Goal: Information Seeking & Learning: Find specific fact

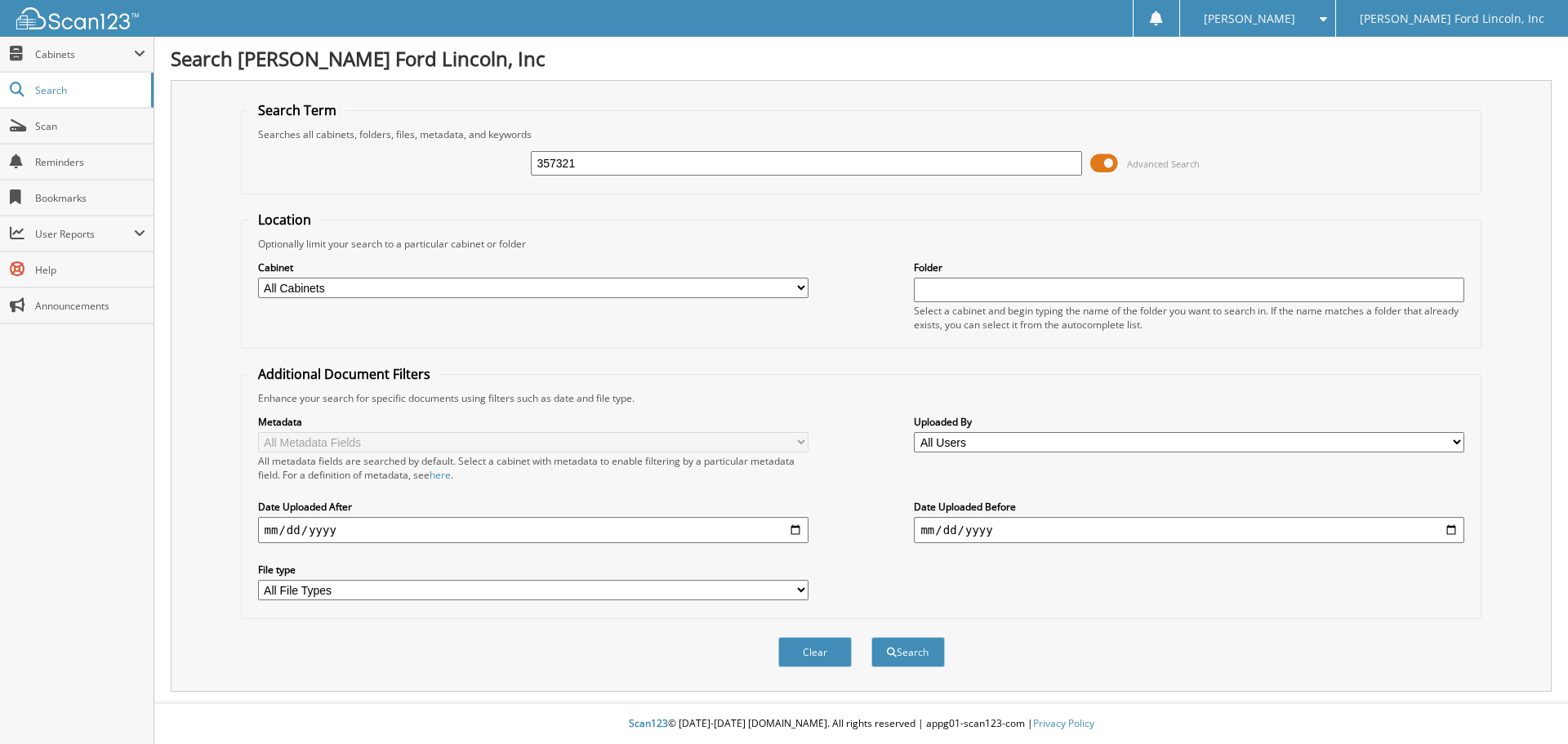
type input "357321"
click at [872, 637] on button "Search" at bounding box center [908, 651] width 73 height 30
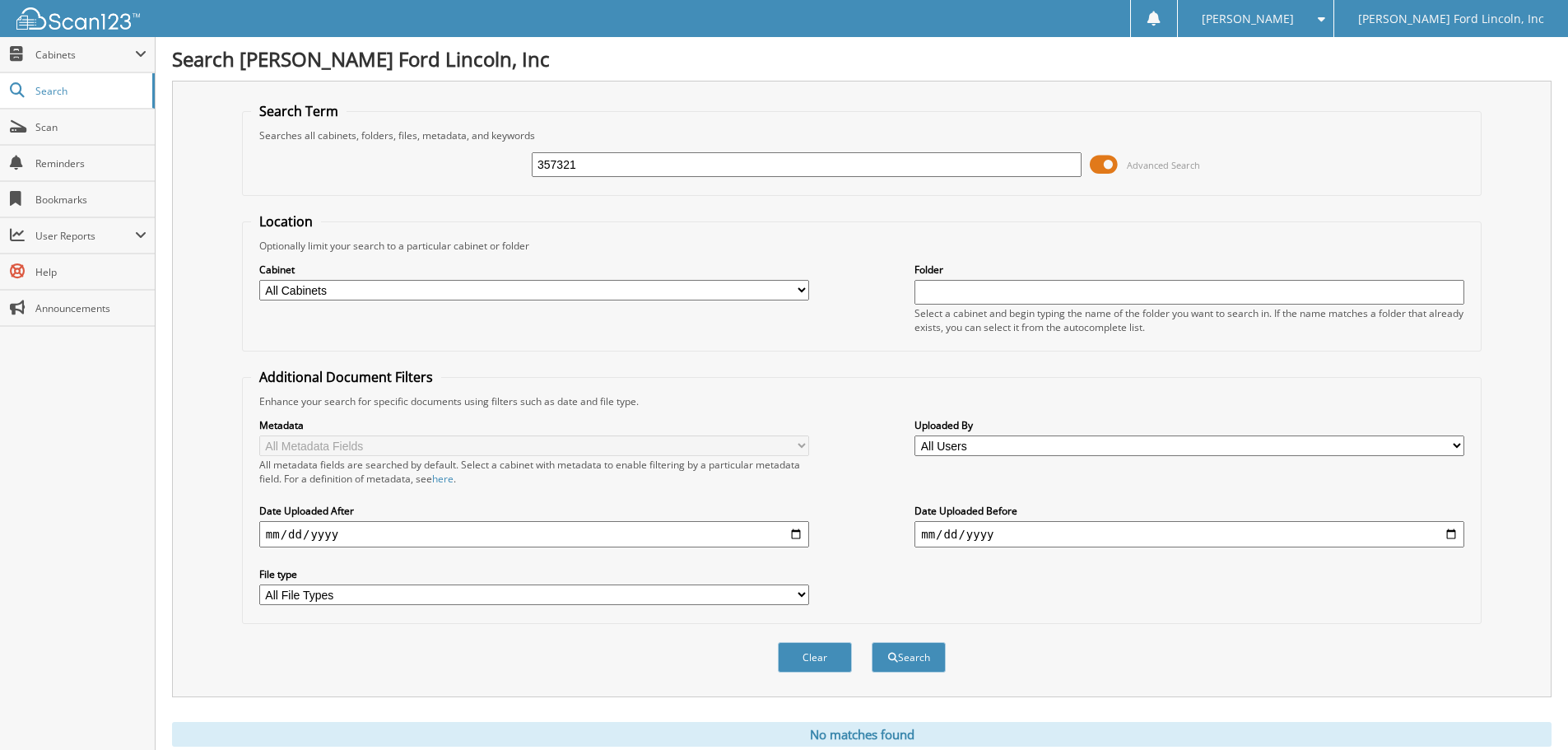
click at [633, 161] on input "357321" at bounding box center [806, 164] width 550 height 25
type input "35732"
click at [872, 642] on button "Search" at bounding box center [908, 656] width 74 height 30
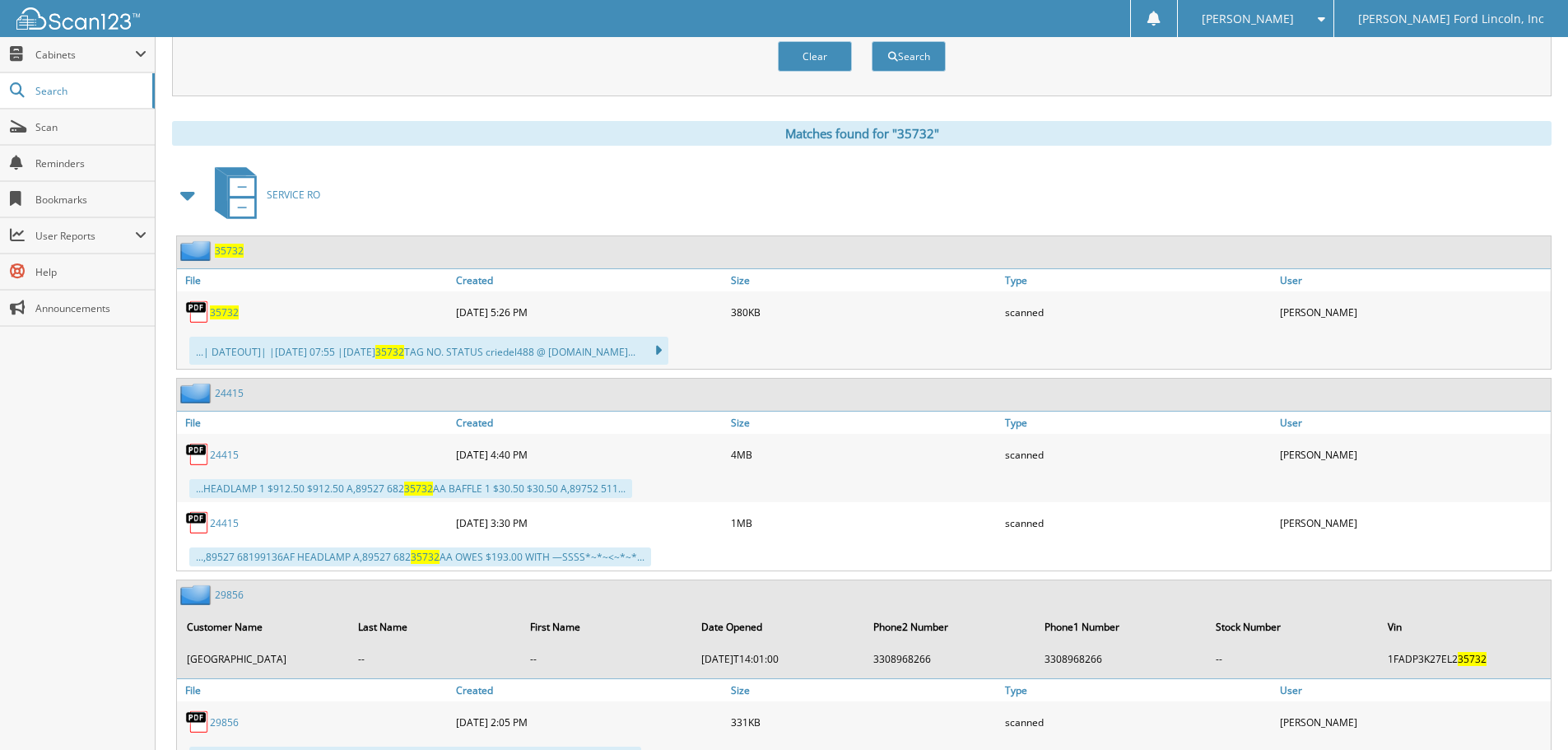
scroll to position [585, 0]
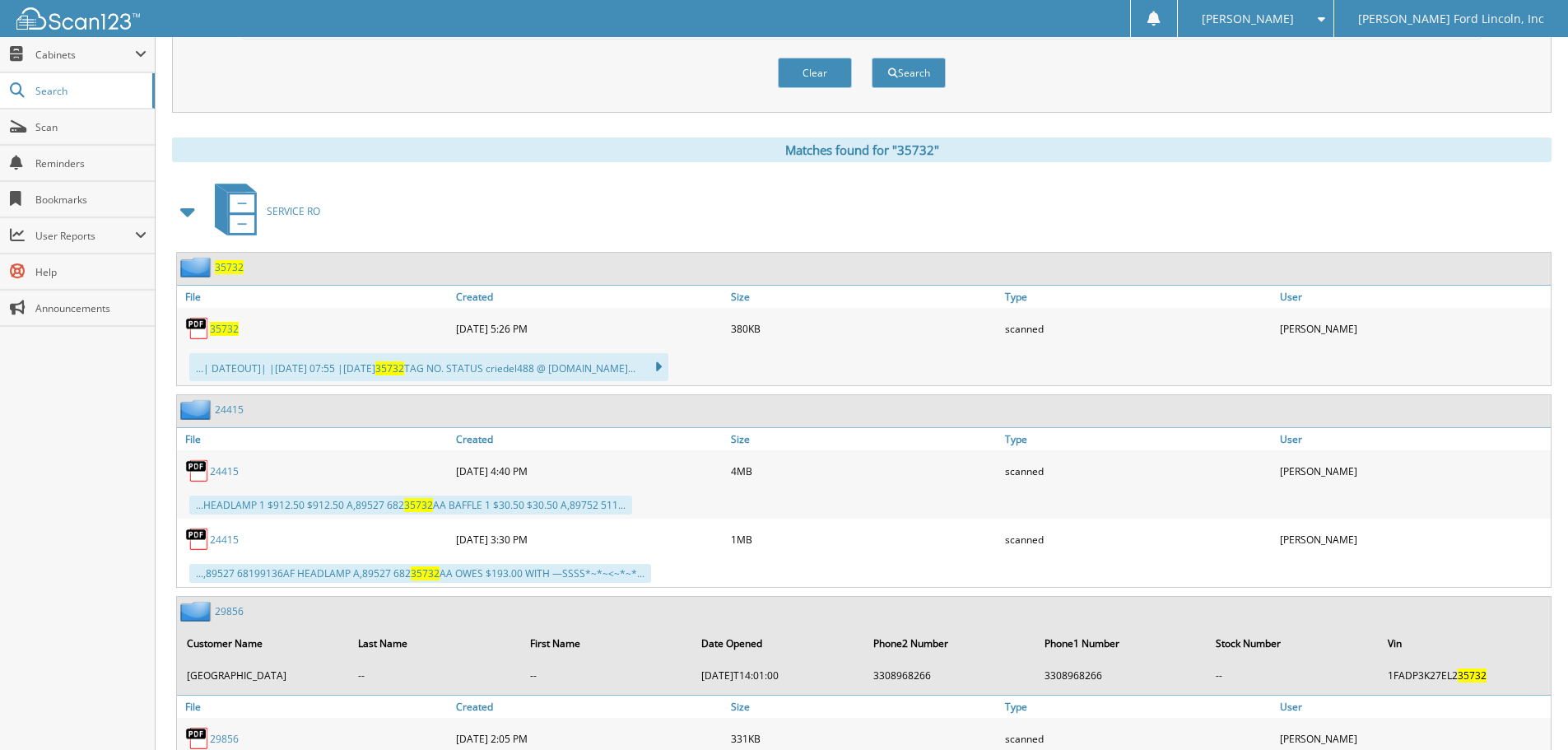
click at [204, 324] on img at bounding box center [197, 328] width 25 height 25
click at [204, 330] on img at bounding box center [197, 328] width 25 height 25
click at [227, 332] on span "35732" at bounding box center [225, 328] width 29 height 14
